Goal: Book appointment/travel/reservation

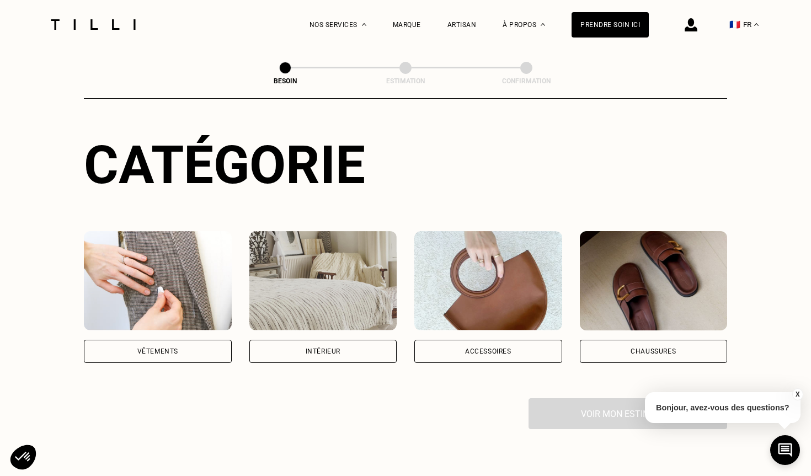
scroll to position [99, 0]
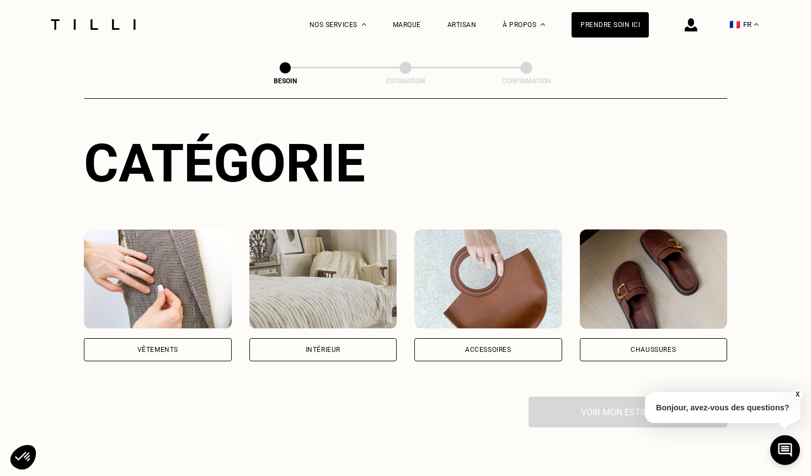
click at [169, 289] on img at bounding box center [158, 279] width 148 height 99
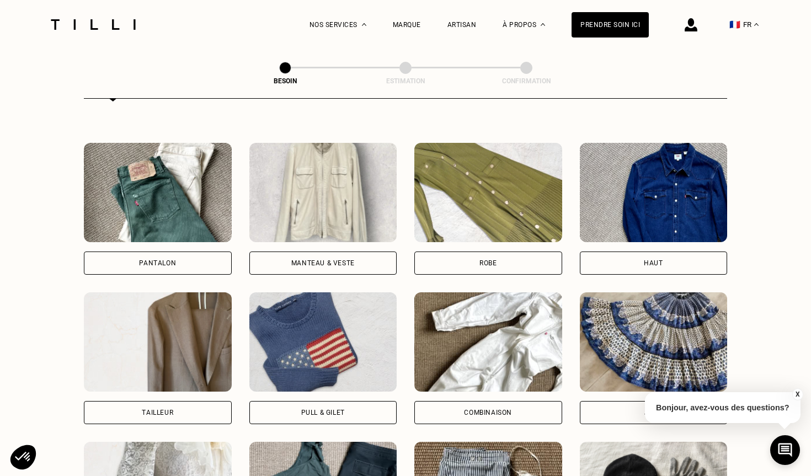
scroll to position [492, 0]
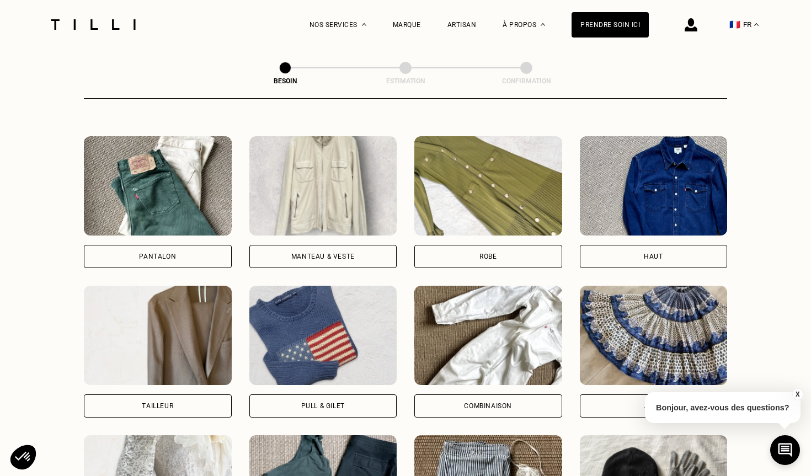
click at [308, 245] on div "Manteau & Veste" at bounding box center [323, 256] width 148 height 23
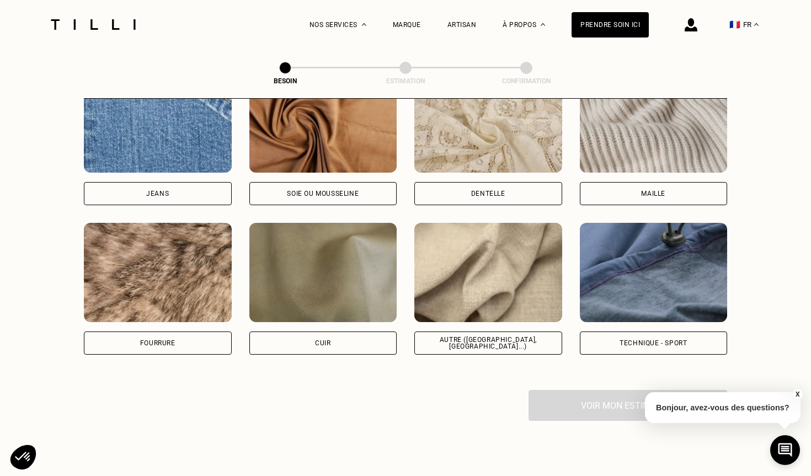
scroll to position [1234, 0]
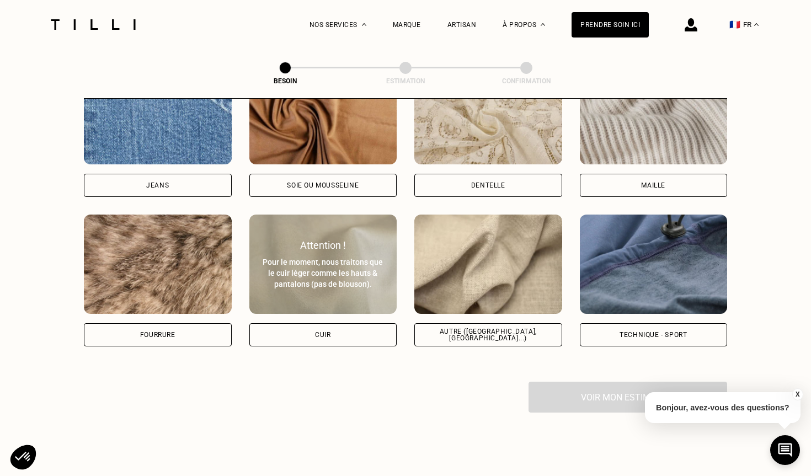
click at [309, 323] on div "Cuir" at bounding box center [323, 334] width 148 height 23
select select "FR"
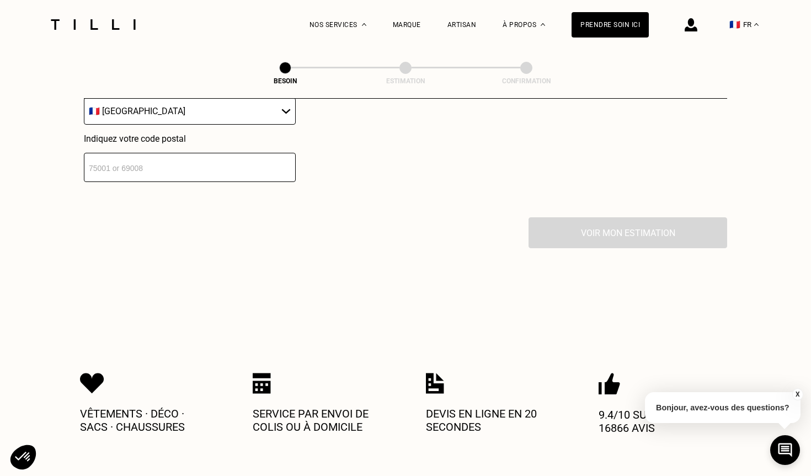
scroll to position [1632, 0]
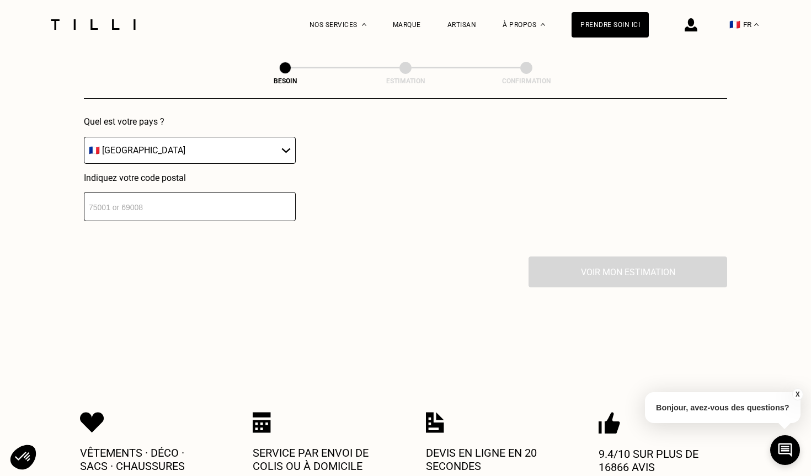
click at [174, 196] on input "number" at bounding box center [190, 206] width 212 height 29
type input "59000"
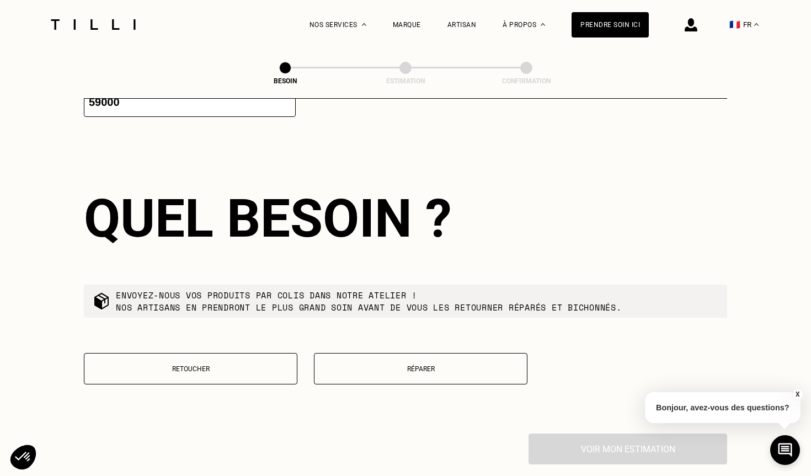
scroll to position [1753, 0]
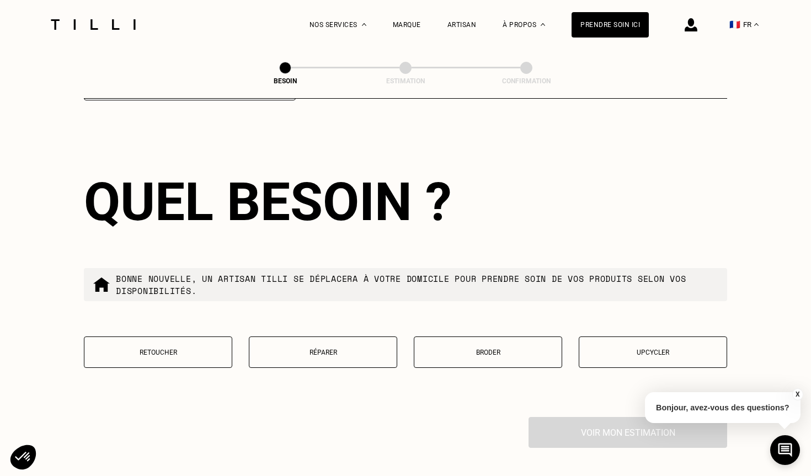
click at [340, 337] on button "Réparer" at bounding box center [323, 352] width 148 height 31
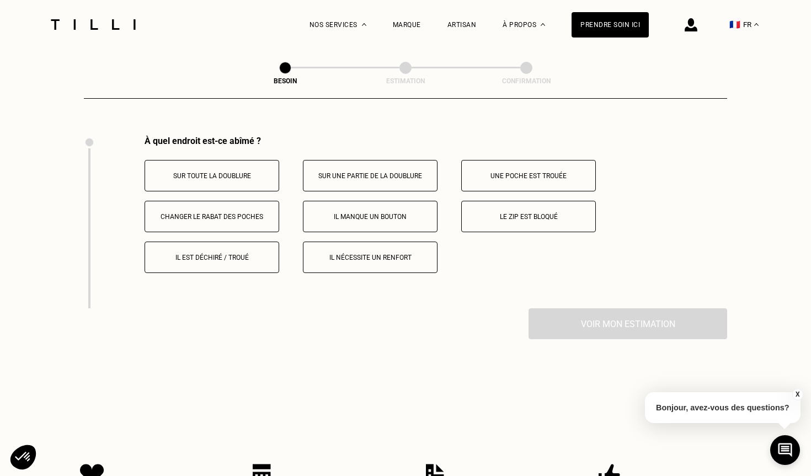
scroll to position [2036, 0]
click at [375, 212] on p "Il manque un bouton" at bounding box center [370, 216] width 123 height 8
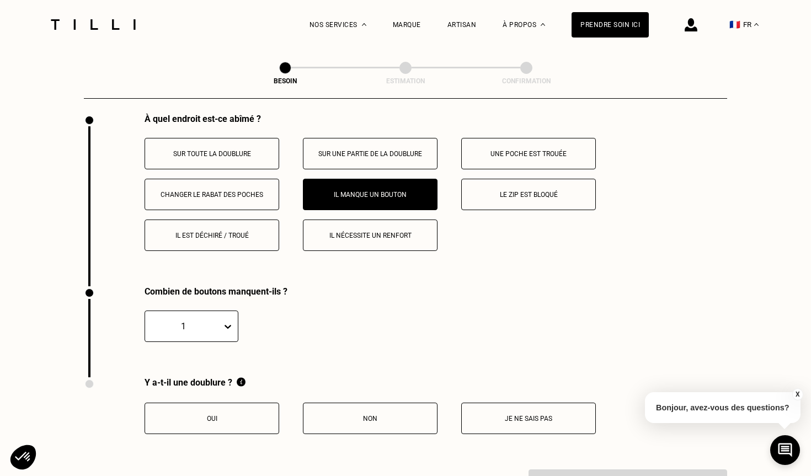
scroll to position [2023, 0]
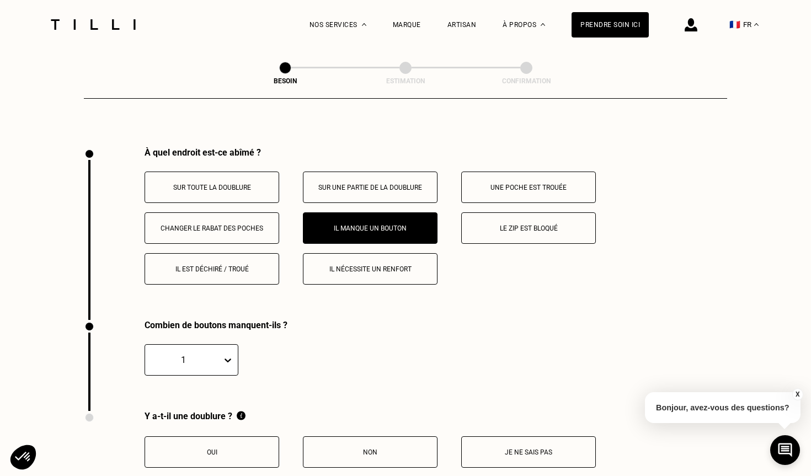
click at [503, 226] on button "Le zip est bloqué" at bounding box center [528, 227] width 135 height 31
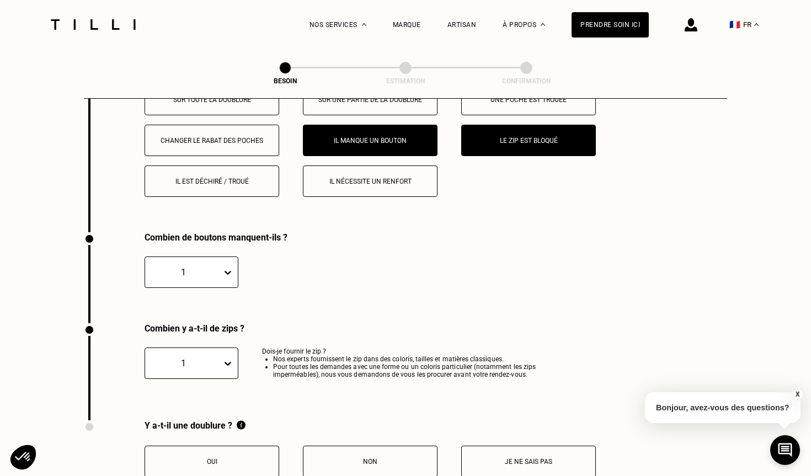
click at [389, 137] on p "Il manque un bouton" at bounding box center [370, 141] width 123 height 8
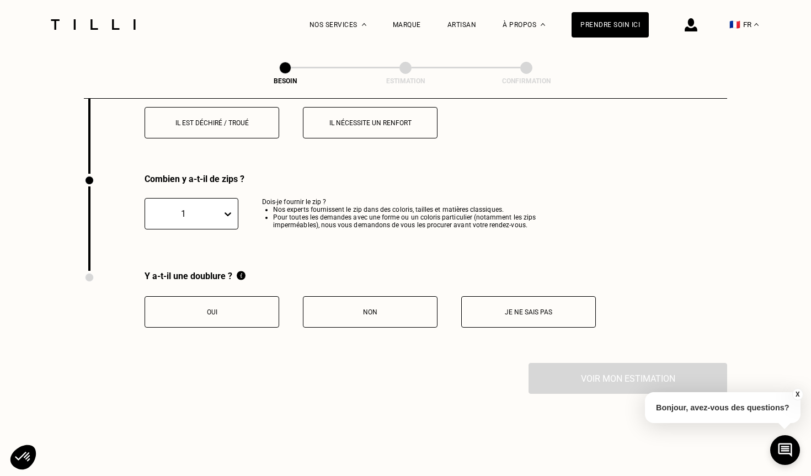
scroll to position [2208, 0]
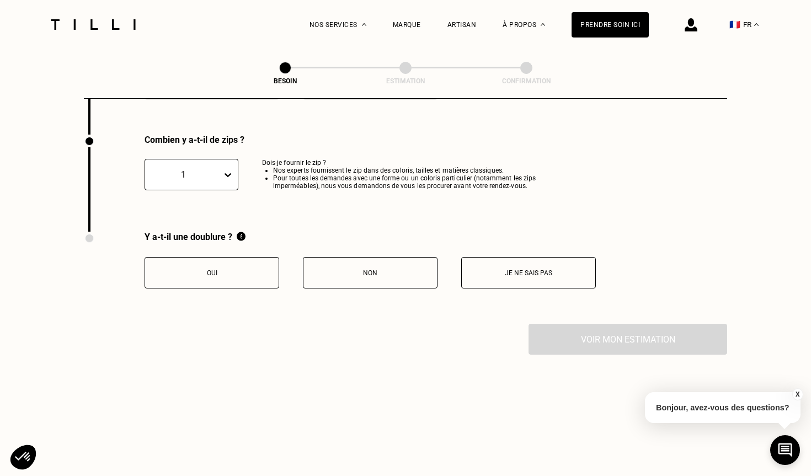
click at [500, 277] on button "Je ne sais pas" at bounding box center [528, 272] width 135 height 31
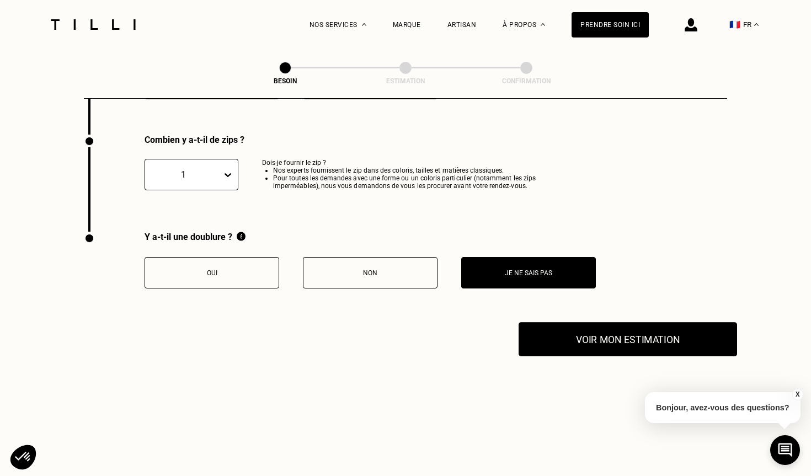
click at [604, 339] on button "Voir mon estimation" at bounding box center [628, 339] width 219 height 34
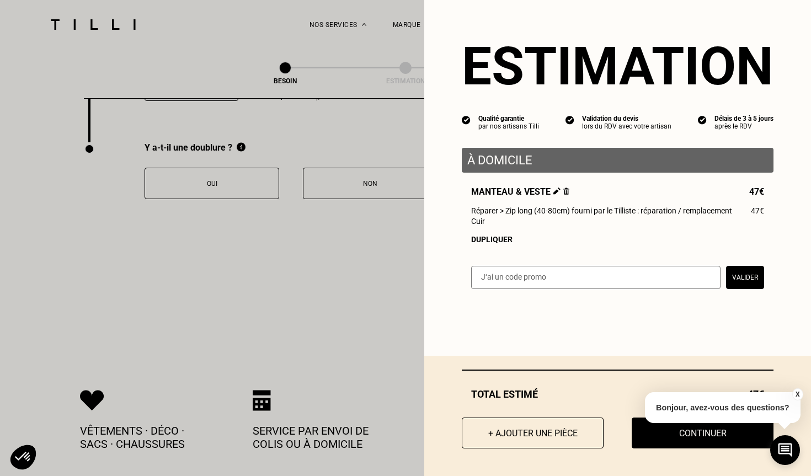
scroll to position [2301, 0]
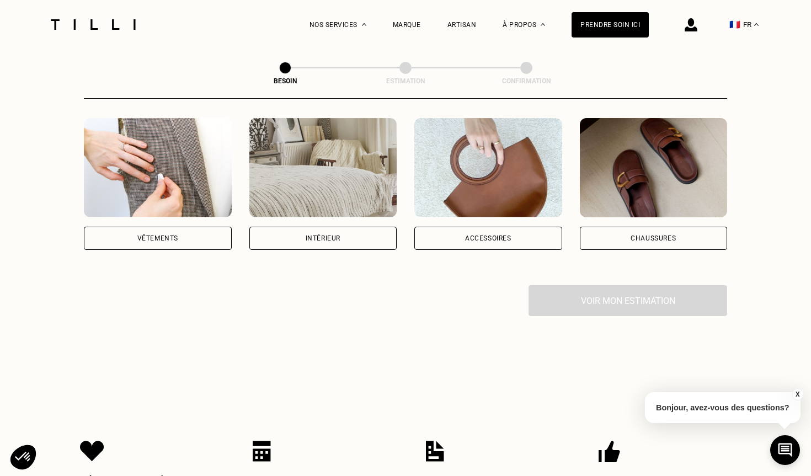
scroll to position [220, 0]
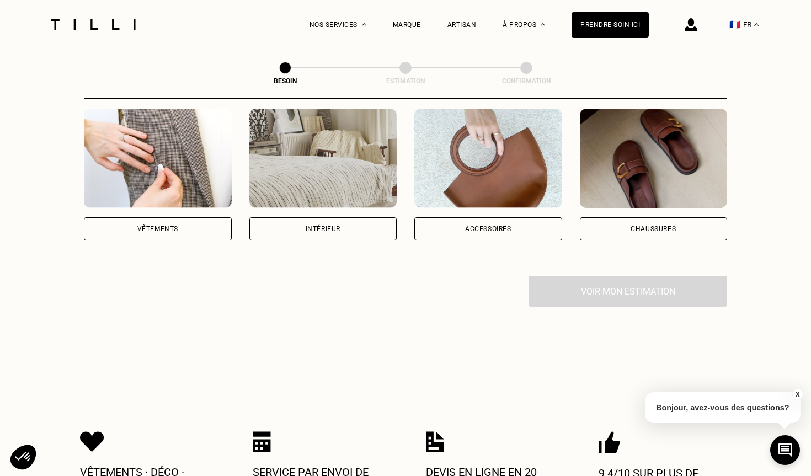
click at [187, 217] on div "Vêtements" at bounding box center [158, 228] width 148 height 23
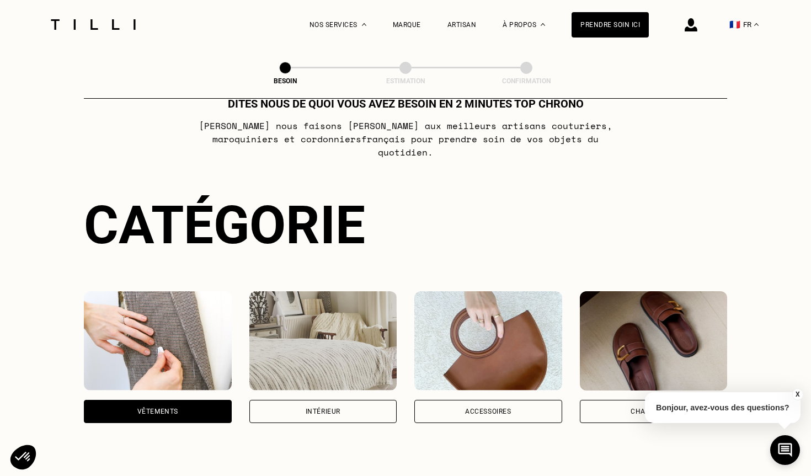
scroll to position [0, 0]
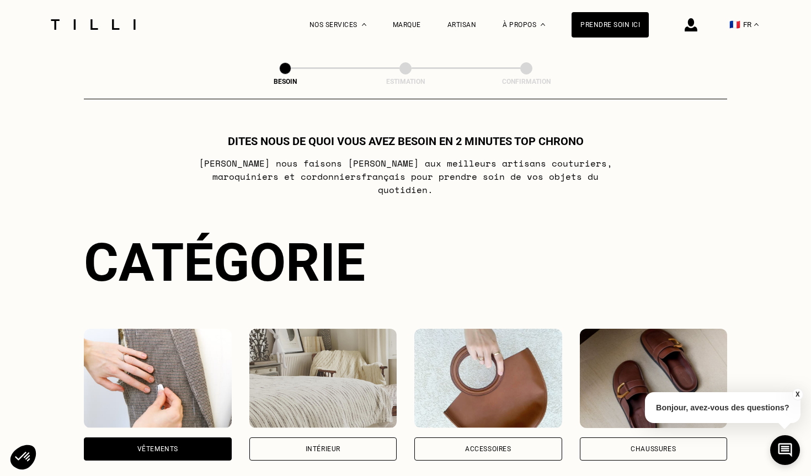
click at [156, 446] on div "Vêtements" at bounding box center [157, 449] width 41 height 7
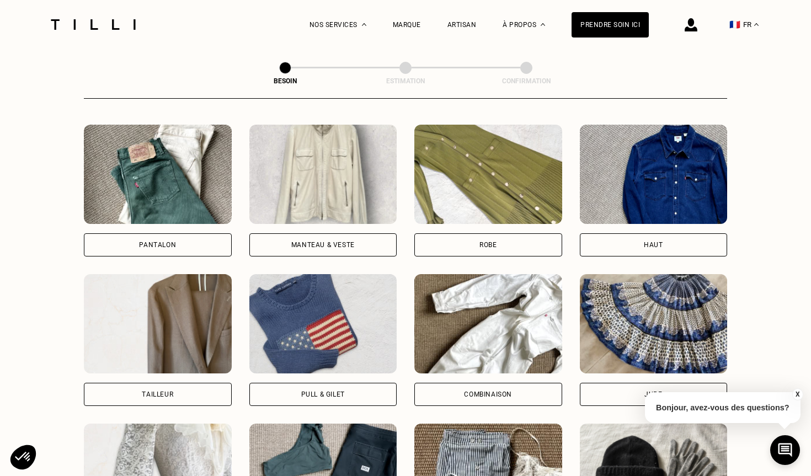
scroll to position [496, 0]
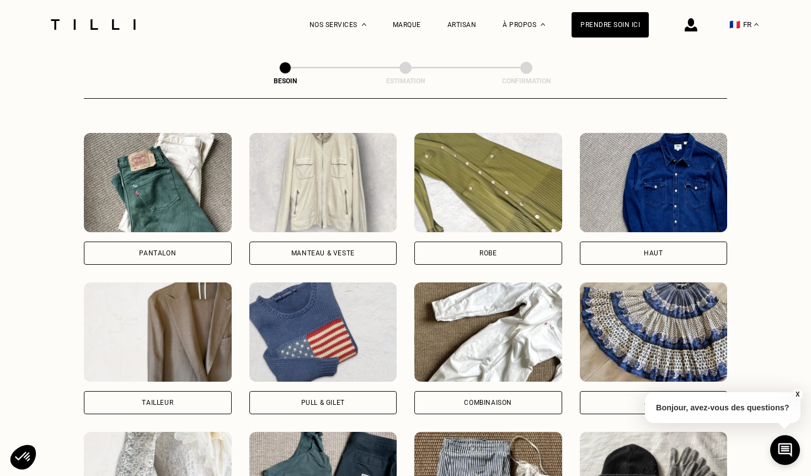
click at [305, 245] on div "Manteau & Veste" at bounding box center [323, 253] width 148 height 23
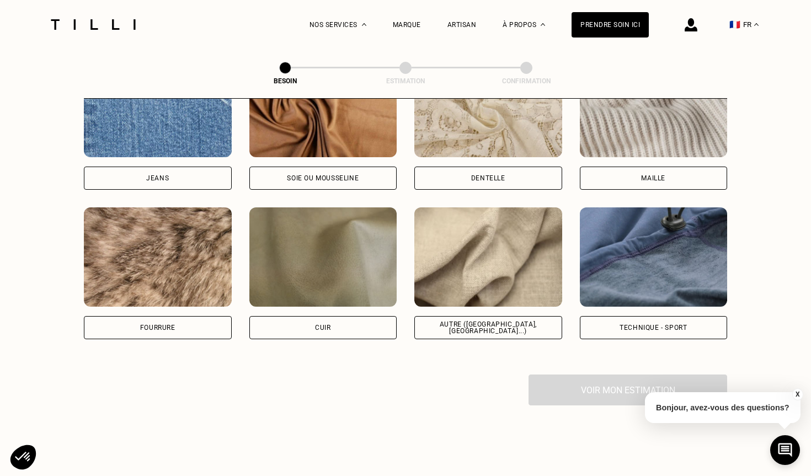
scroll to position [1170, 0]
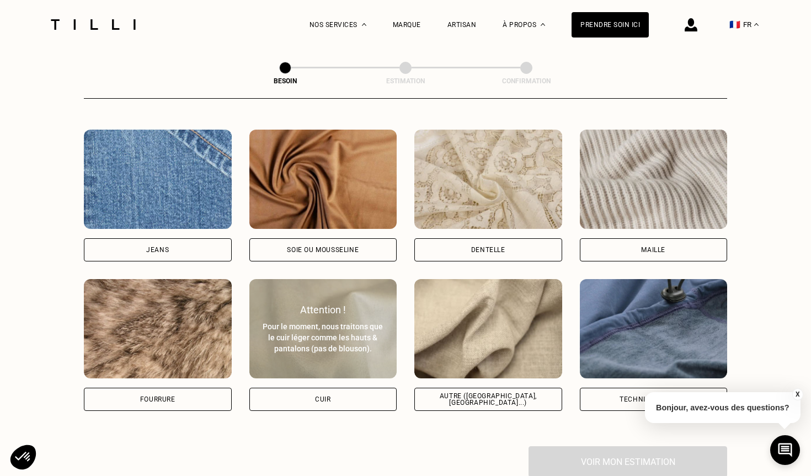
click at [306, 388] on div "Cuir" at bounding box center [323, 399] width 148 height 23
select select "FR"
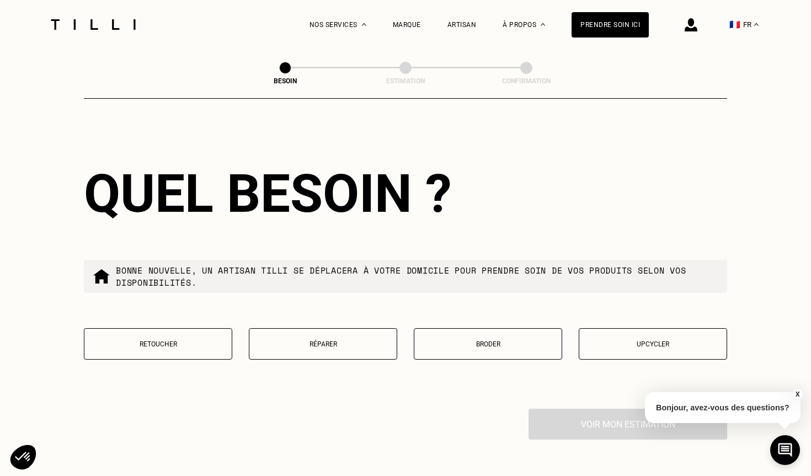
scroll to position [1768, 0]
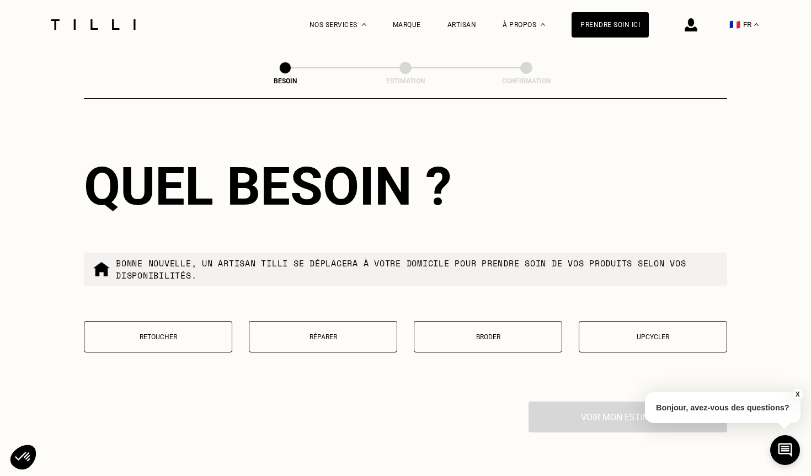
click at [311, 333] on p "Réparer" at bounding box center [323, 337] width 136 height 8
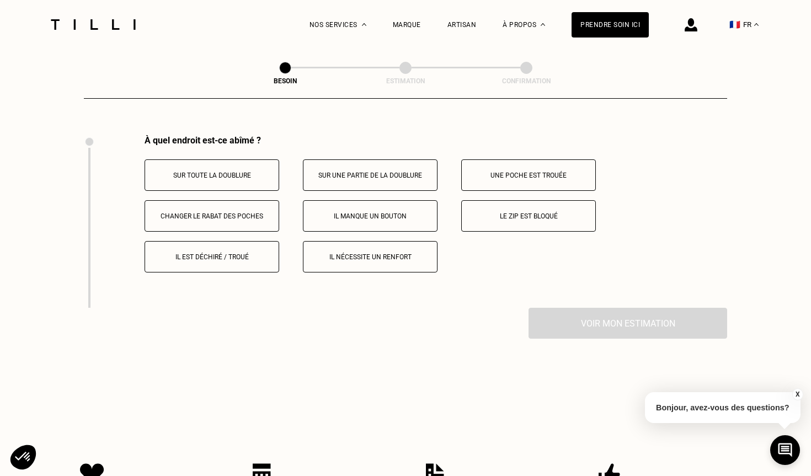
scroll to position [2036, 0]
click at [501, 210] on button "Le zip est bloqué" at bounding box center [528, 215] width 135 height 31
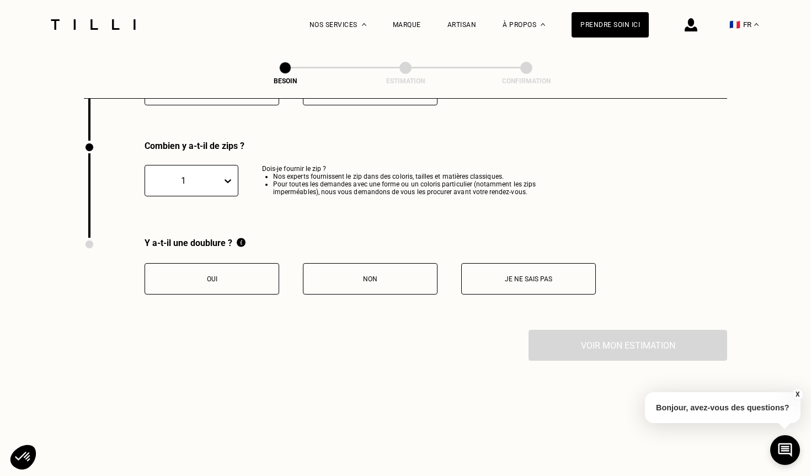
scroll to position [2200, 0]
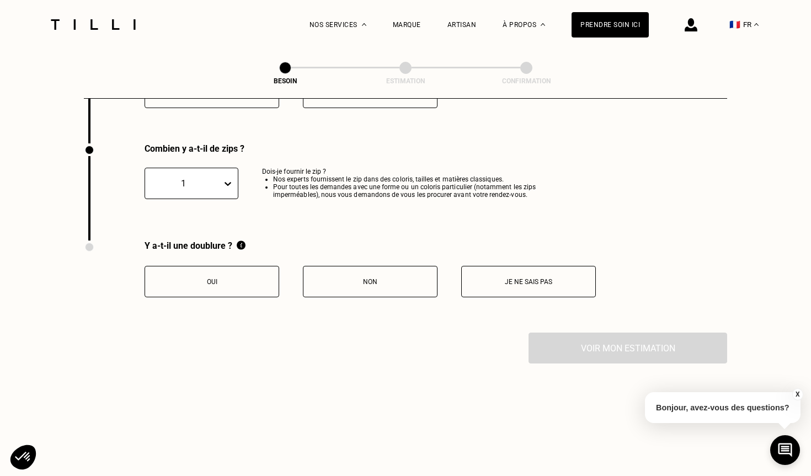
click at [499, 251] on div "Y a-t-il une doublure ? Oui Non Je ne sais pas" at bounding box center [370, 269] width 451 height 57
click at [497, 278] on p "Je ne sais pas" at bounding box center [528, 282] width 123 height 8
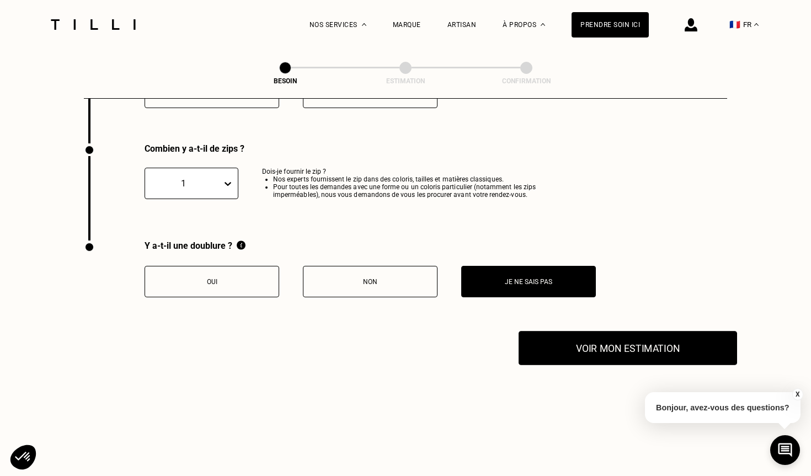
click at [607, 343] on button "Voir mon estimation" at bounding box center [628, 348] width 219 height 34
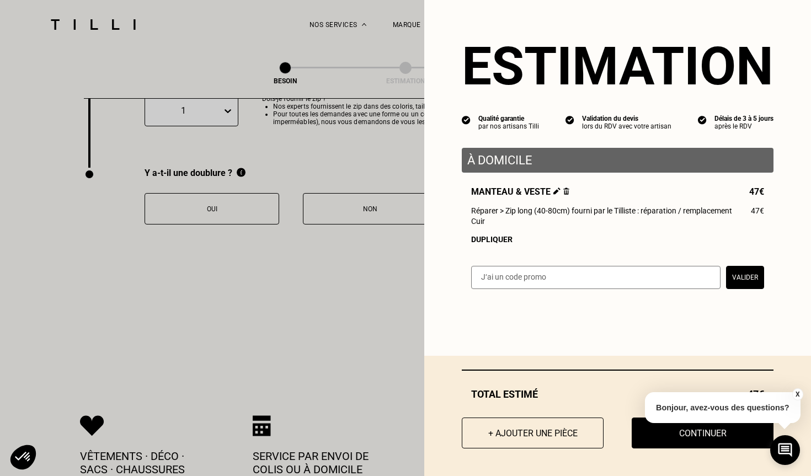
scroll to position [2274, 0]
click at [798, 394] on button "X" at bounding box center [797, 395] width 11 height 12
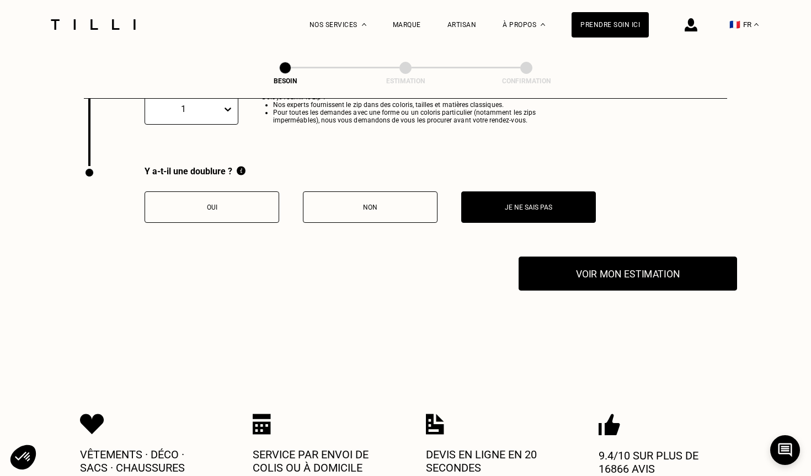
click at [634, 269] on button "Voir mon estimation" at bounding box center [628, 274] width 219 height 34
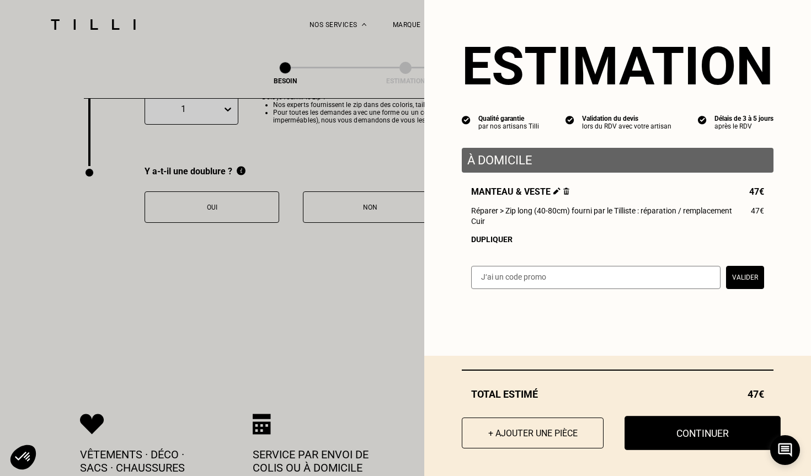
click at [703, 439] on button "Continuer" at bounding box center [703, 433] width 156 height 34
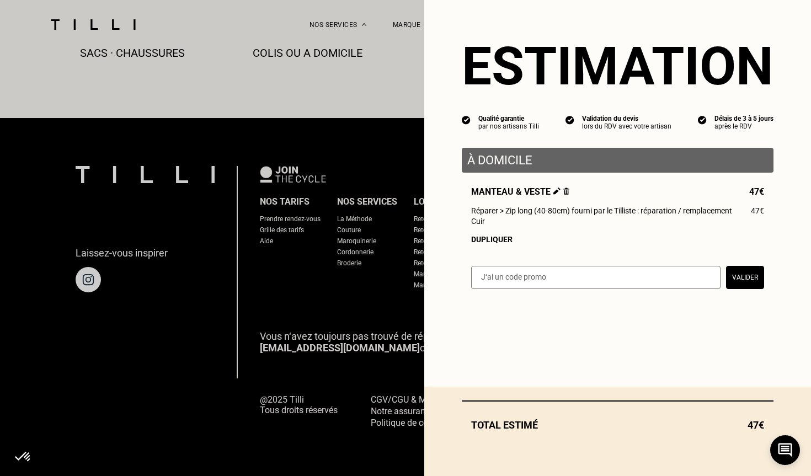
scroll to position [639, 0]
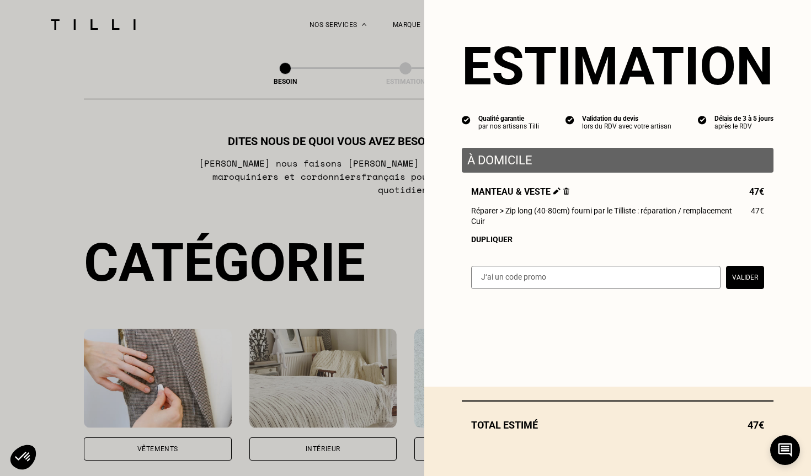
select select "FR"
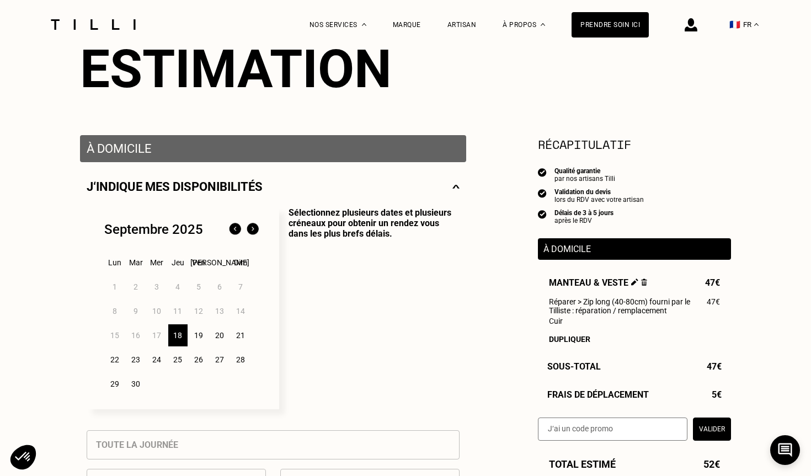
scroll to position [136, 0]
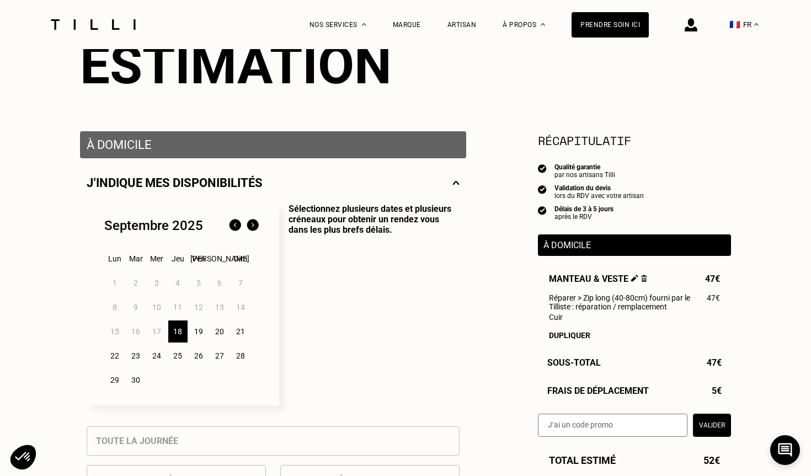
click at [198, 332] on div "19" at bounding box center [198, 332] width 19 height 22
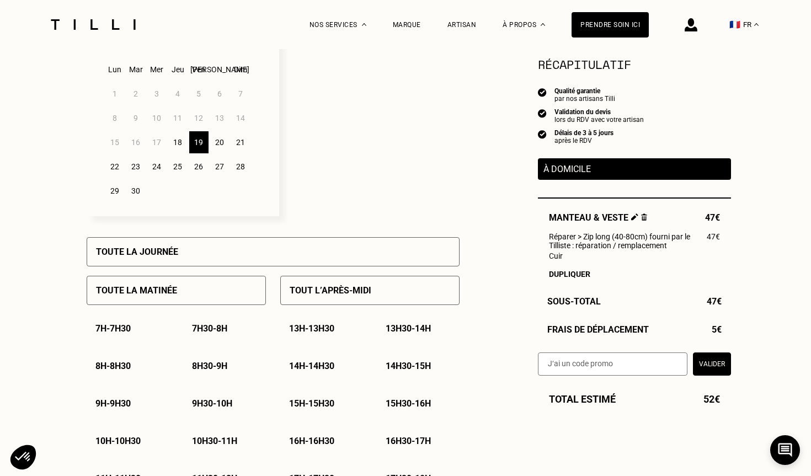
scroll to position [331, 0]
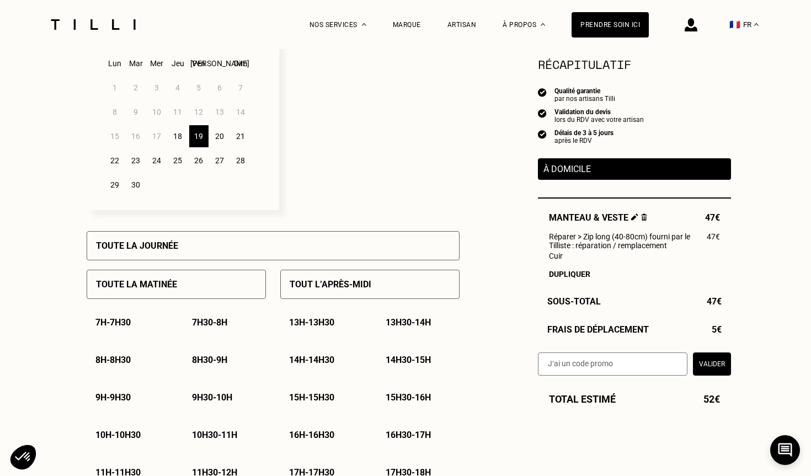
click at [305, 324] on p "13h - 13h30" at bounding box center [311, 322] width 45 height 10
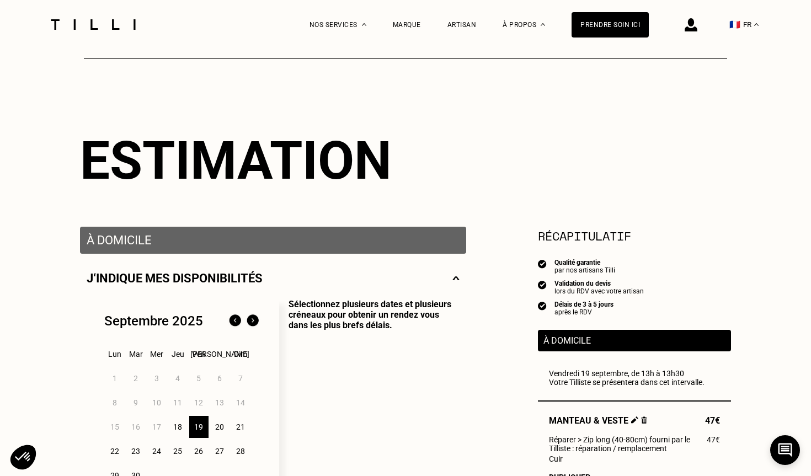
scroll to position [4, 0]
